Goal: Task Accomplishment & Management: Manage account settings

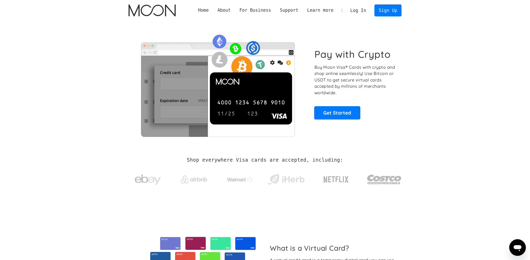
click at [394, 138] on div "Pay with Crypto Buy Moon Visa® Cards with crypto and shop online seamlessly! Us…" at bounding box center [265, 84] width 273 height 126
click at [357, 10] on link "Log In" at bounding box center [358, 10] width 25 height 11
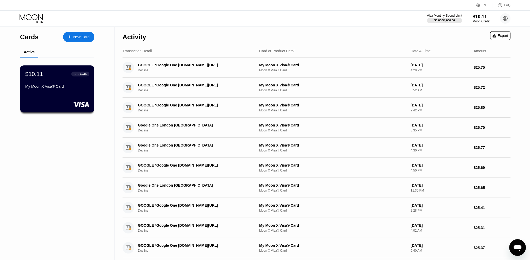
click at [64, 82] on div "$10.11 ● ● ● ● 4746 My Moon X Visa® Card" at bounding box center [57, 81] width 64 height 20
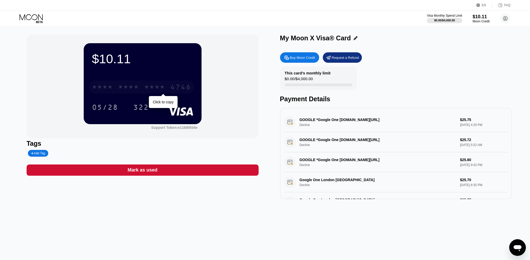
click at [150, 89] on div "* * * *" at bounding box center [154, 88] width 21 height 8
drag, startPoint x: 512, startPoint y: 0, endPoint x: 43, endPoint y: 8, distance: 469.3
click at [43, 8] on div "EN Language Select an item Save FAQ" at bounding box center [265, 5] width 530 height 11
